Goal: Navigation & Orientation: Go to known website

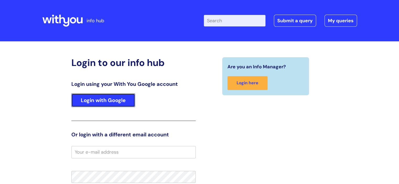
click at [102, 99] on link "Login with Google" at bounding box center [103, 101] width 64 height 14
